Goal: Find specific page/section: Find specific page/section

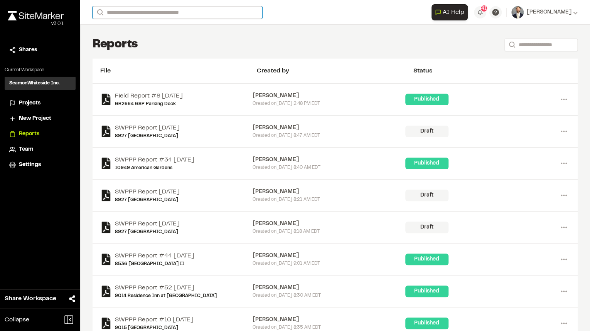
click at [138, 11] on input "Search" at bounding box center [178, 12] width 170 height 13
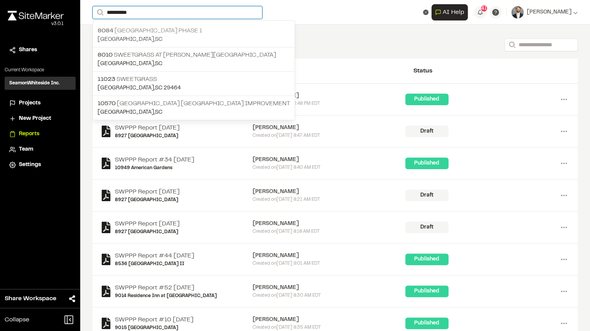
type input "**********"
click at [146, 35] on p "[GEOGRAPHIC_DATA] , [GEOGRAPHIC_DATA]" at bounding box center [194, 39] width 192 height 8
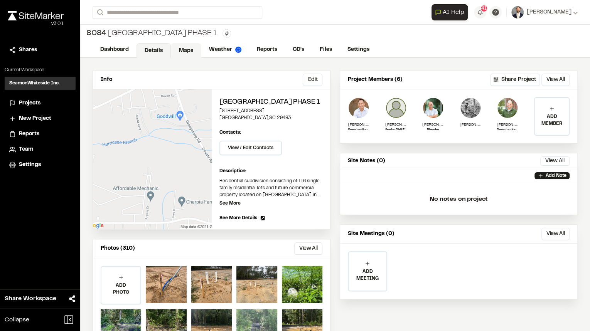
click at [182, 49] on link "Maps" at bounding box center [186, 50] width 30 height 15
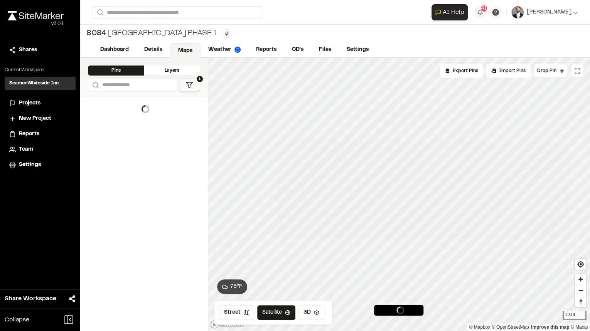
click at [197, 84] on button "1" at bounding box center [189, 85] width 21 height 13
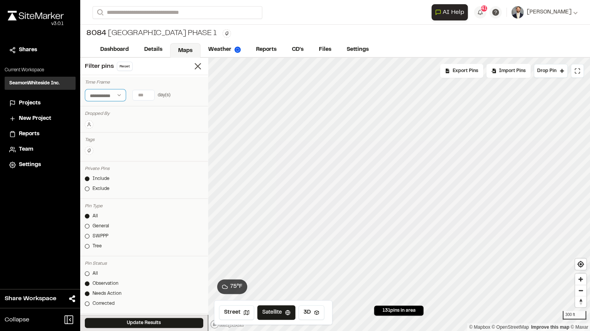
click at [118, 91] on select "**********" at bounding box center [105, 95] width 41 height 12
click at [141, 94] on input "number" at bounding box center [144, 95] width 22 height 10
click at [110, 112] on button "7 days" at bounding box center [117, 110] width 20 height 12
type input "*"
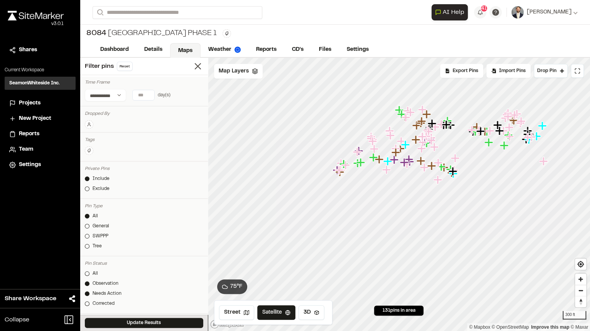
click at [169, 317] on div "Update Results" at bounding box center [144, 323] width 128 height 16
click at [170, 325] on button "Update Results" at bounding box center [144, 323] width 118 height 10
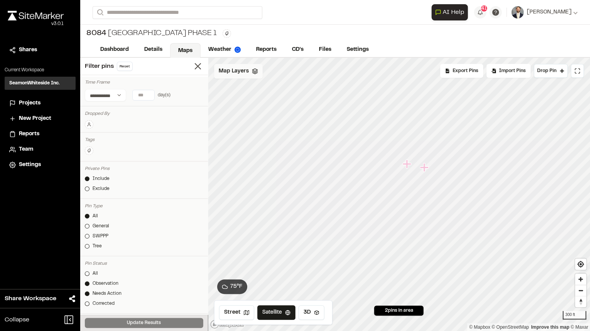
click at [259, 74] on div "Map Layers" at bounding box center [238, 71] width 49 height 15
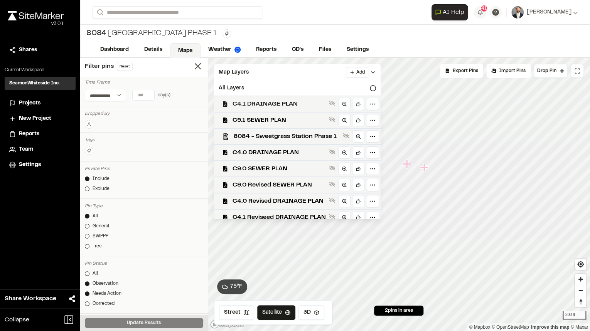
click at [268, 105] on span "C4.1 DRAINAGE PLAN" at bounding box center [278, 103] width 93 height 9
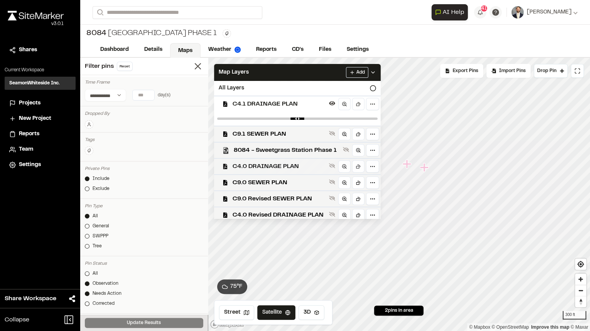
click at [278, 170] on span "C4.0 DRAINAGE PLAN" at bounding box center [278, 166] width 93 height 9
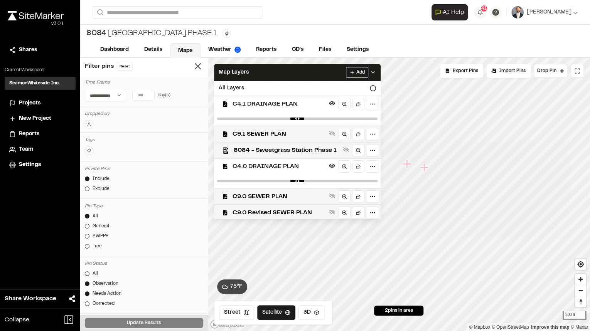
scroll to position [35, 0]
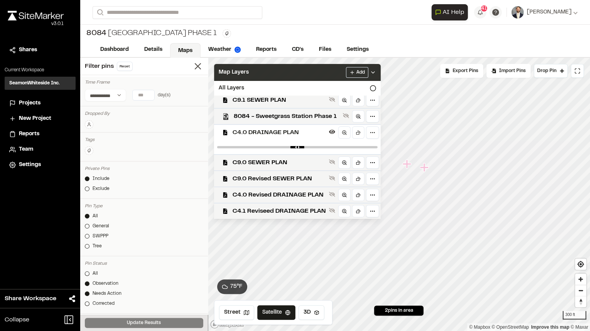
click at [375, 74] on icon at bounding box center [373, 72] width 6 height 6
